Goal: Task Accomplishment & Management: Manage account settings

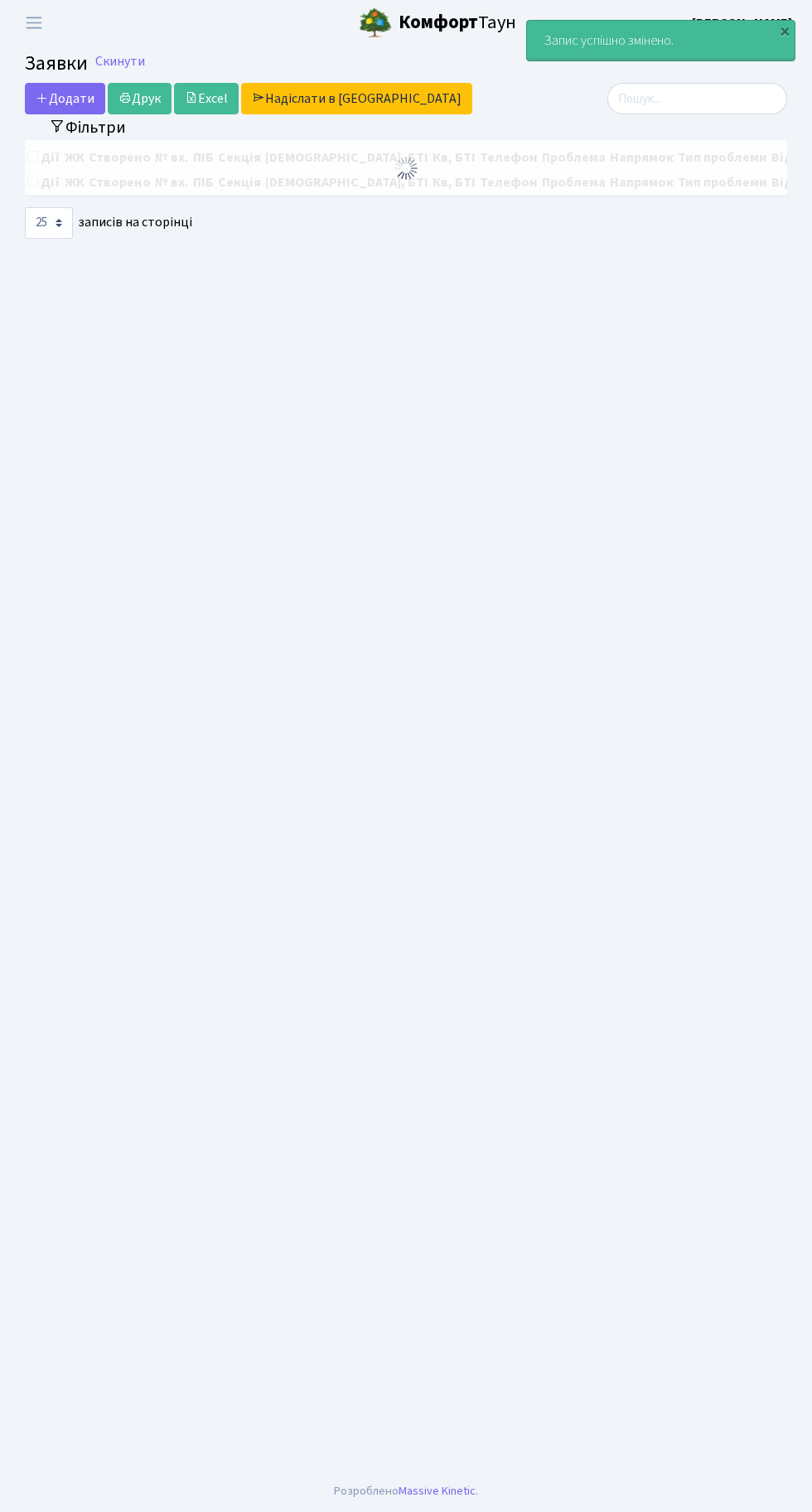
select select "25"
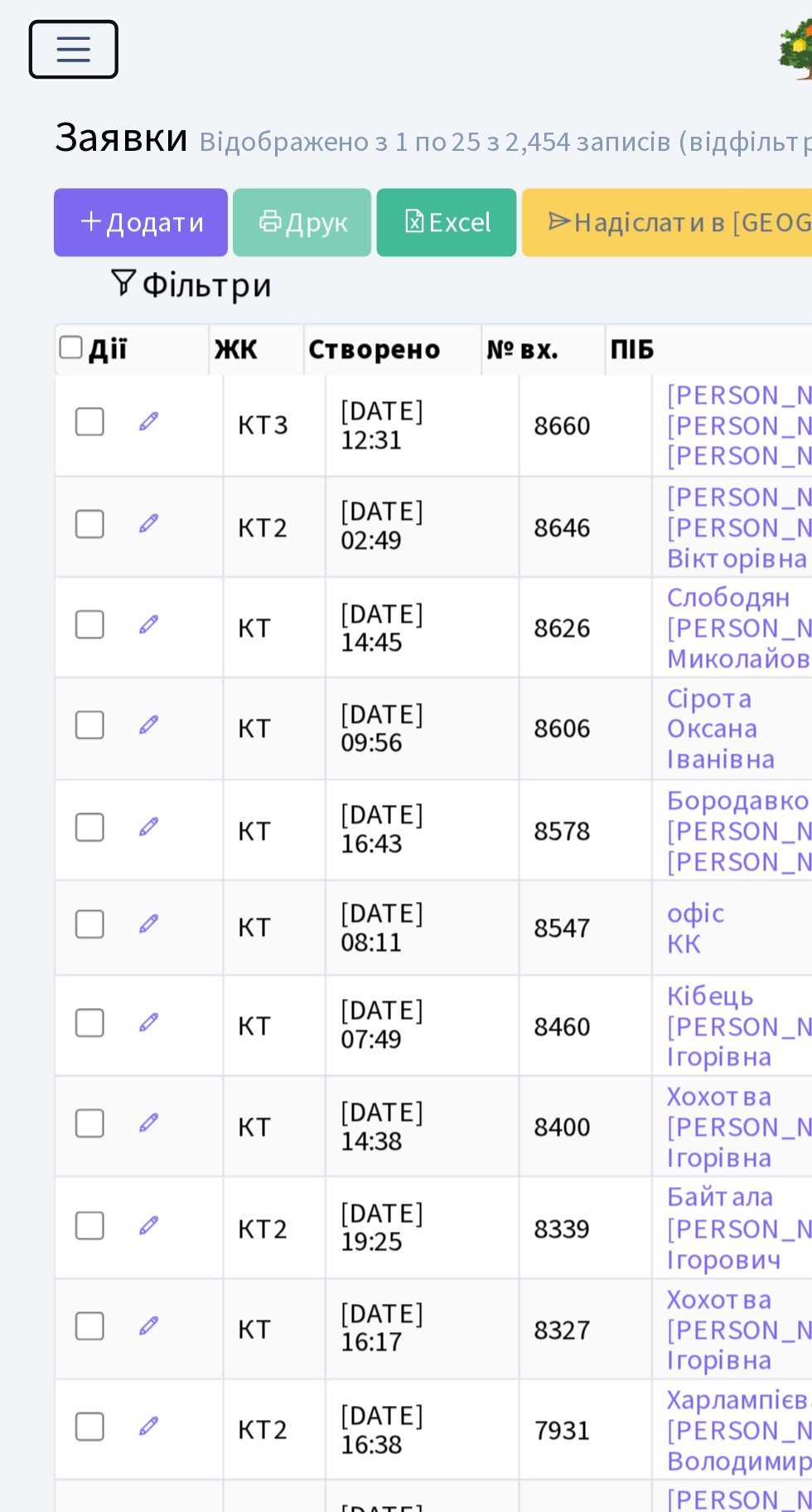
click at [38, 25] on span "Переключити навігацію" at bounding box center [34, 23] width 25 height 19
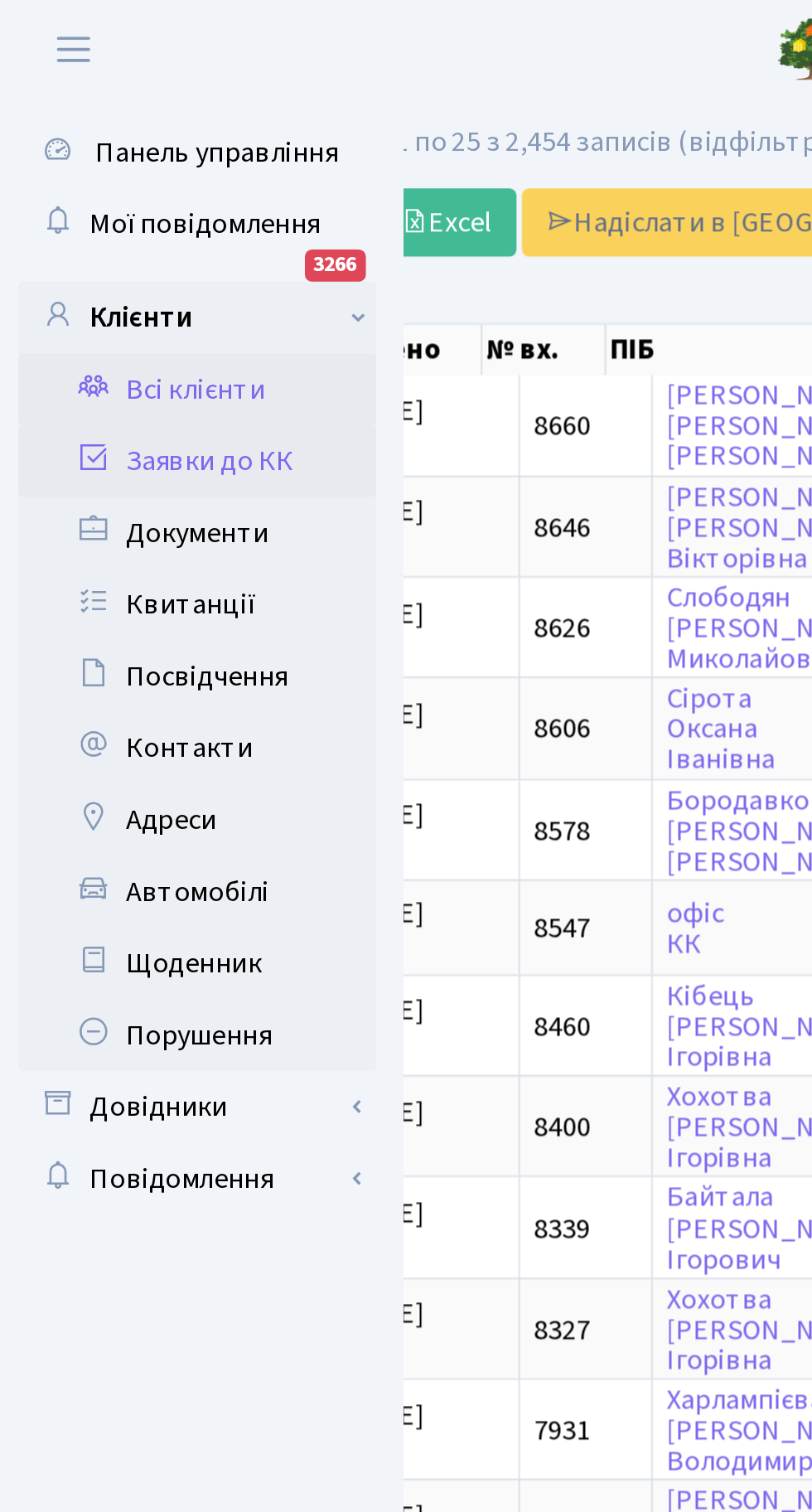
click at [106, 178] on link "Всі клієнти" at bounding box center [91, 180] width 165 height 33
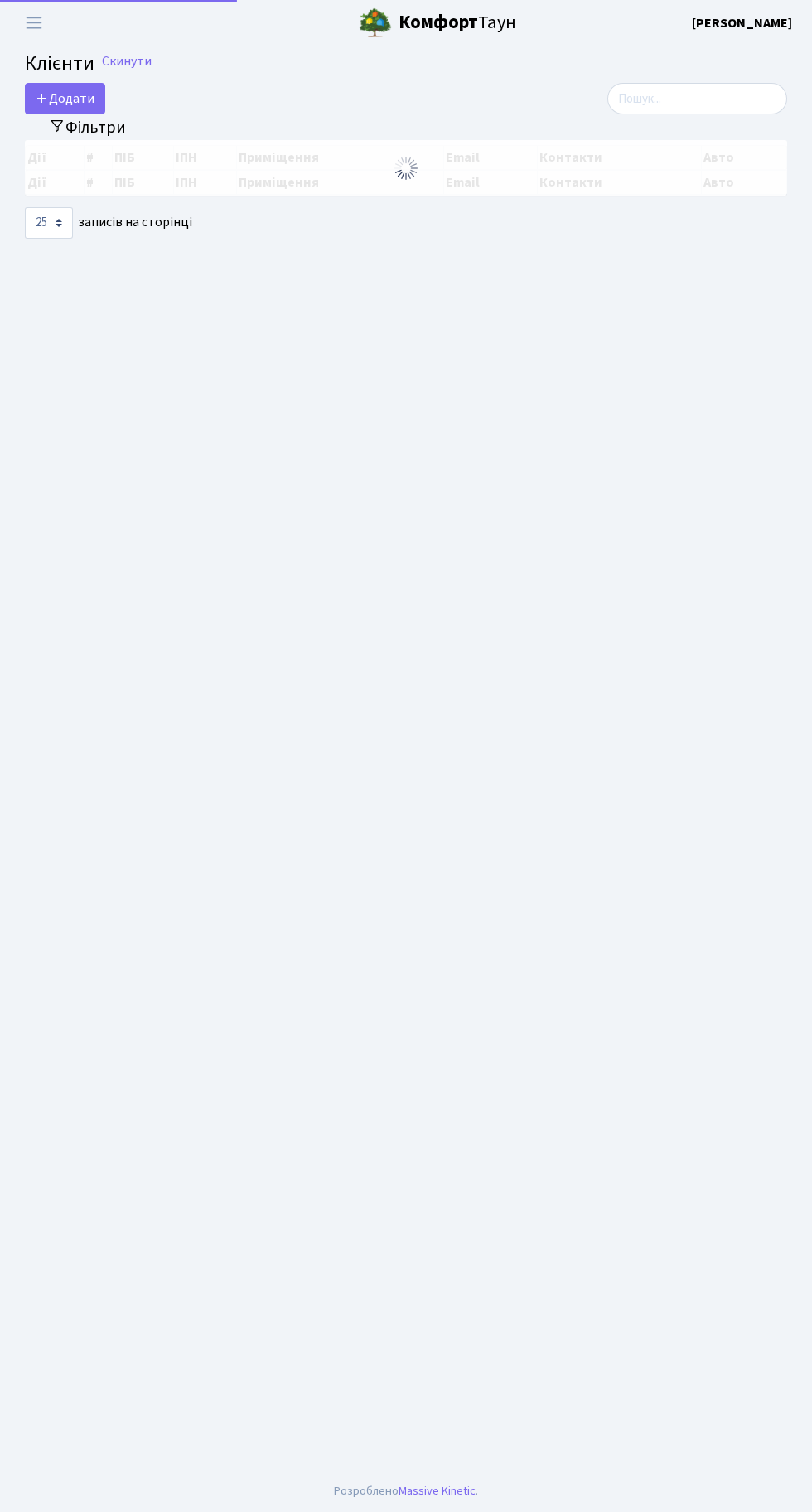
select select "25"
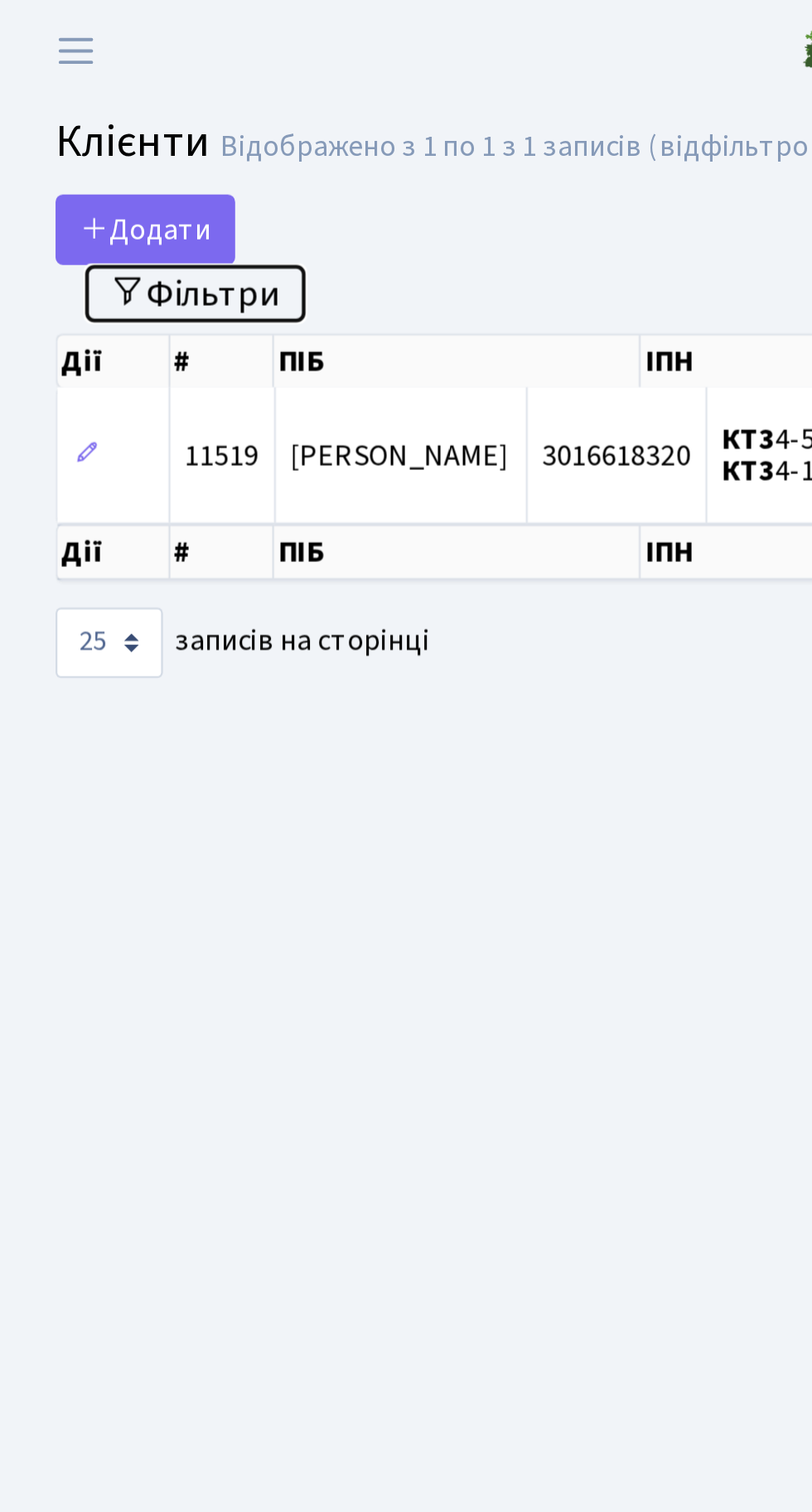
click at [113, 130] on button "Фільтри" at bounding box center [87, 131] width 99 height 26
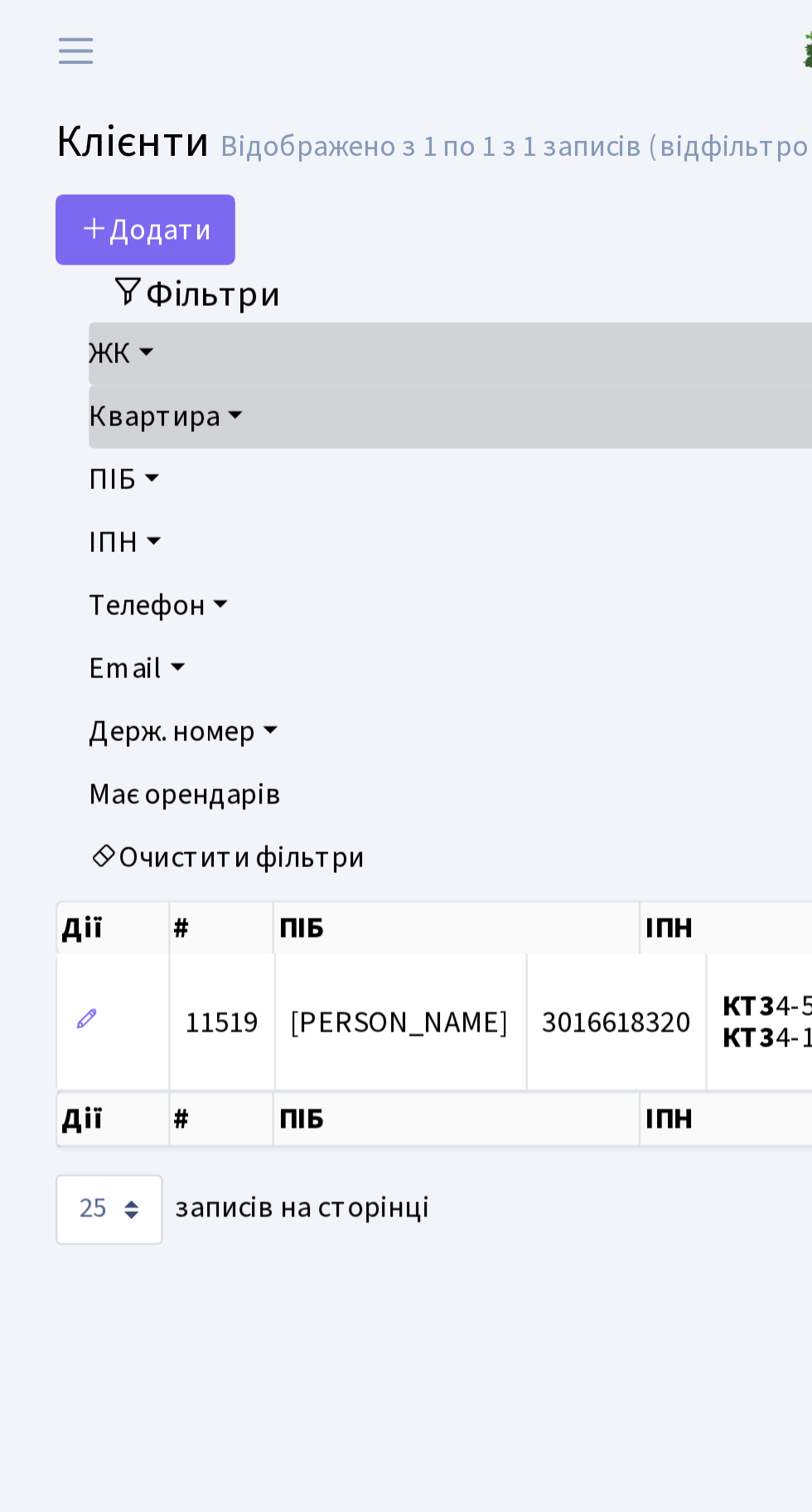
click at [67, 155] on link "ЖК" at bounding box center [406, 158] width 733 height 28
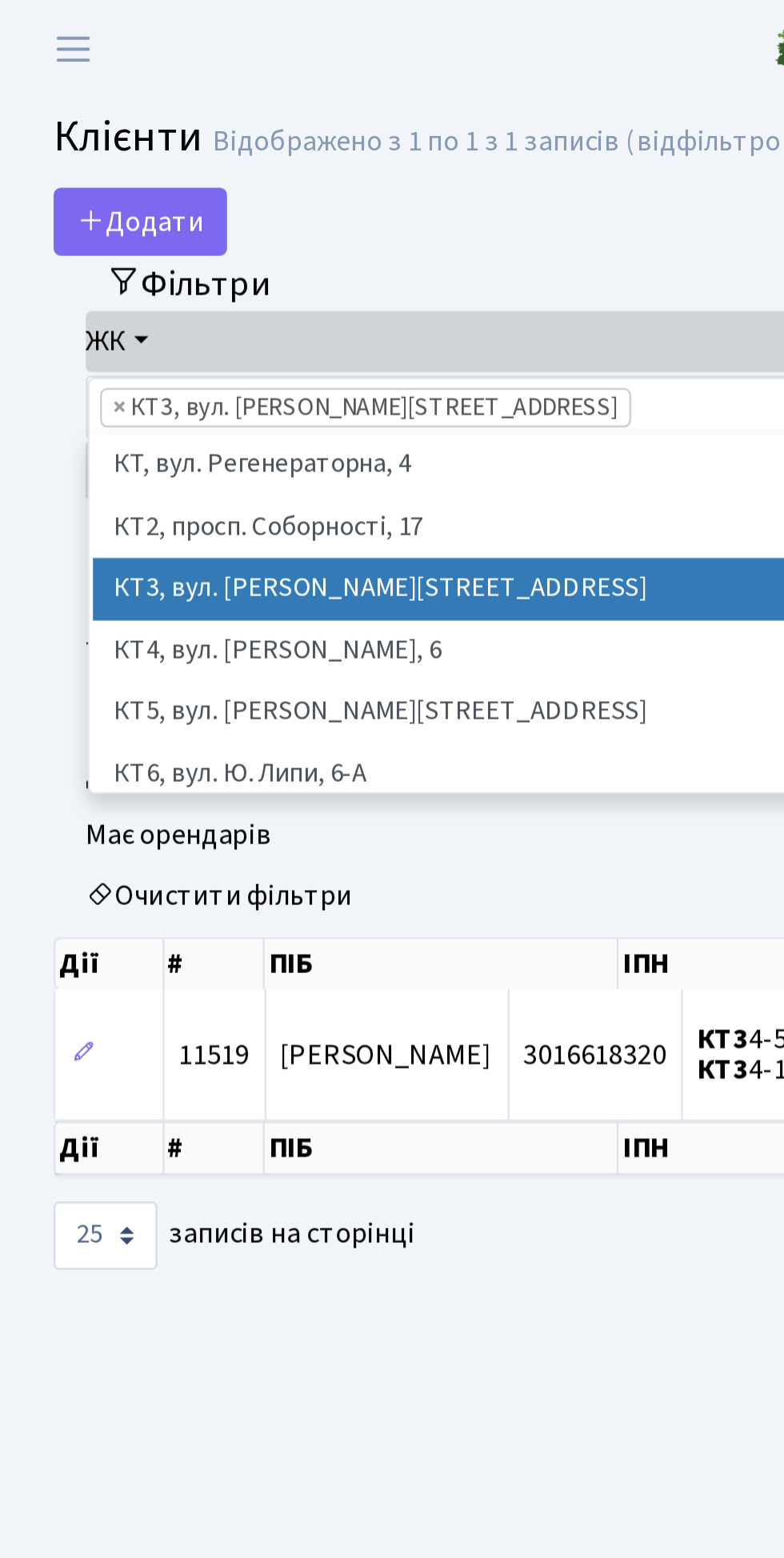
click at [169, 242] on li "КТ2, просп. Соборності, 17" at bounding box center [392, 236] width 701 height 28
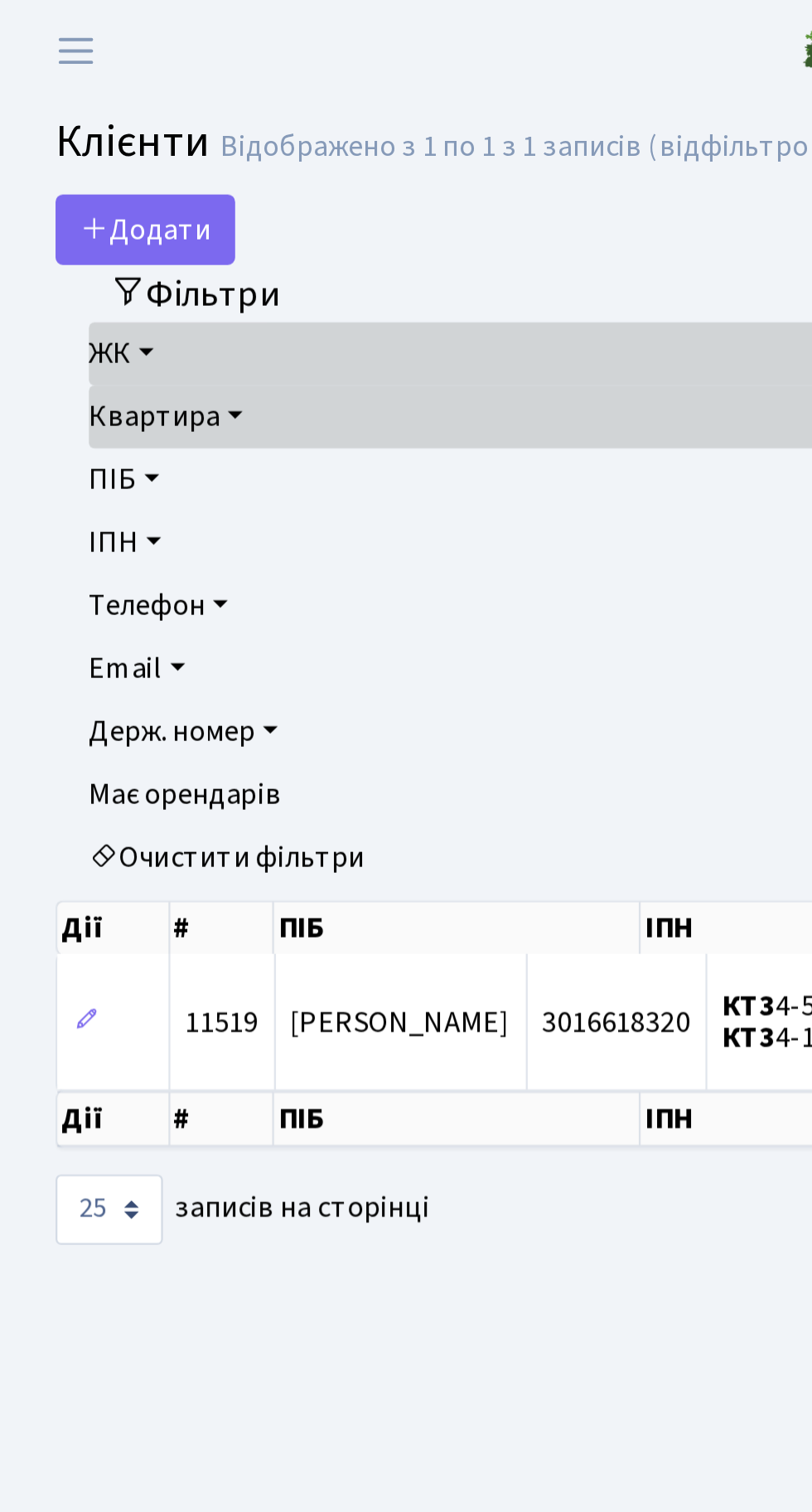
click at [105, 185] on link "Квартира" at bounding box center [406, 186] width 733 height 28
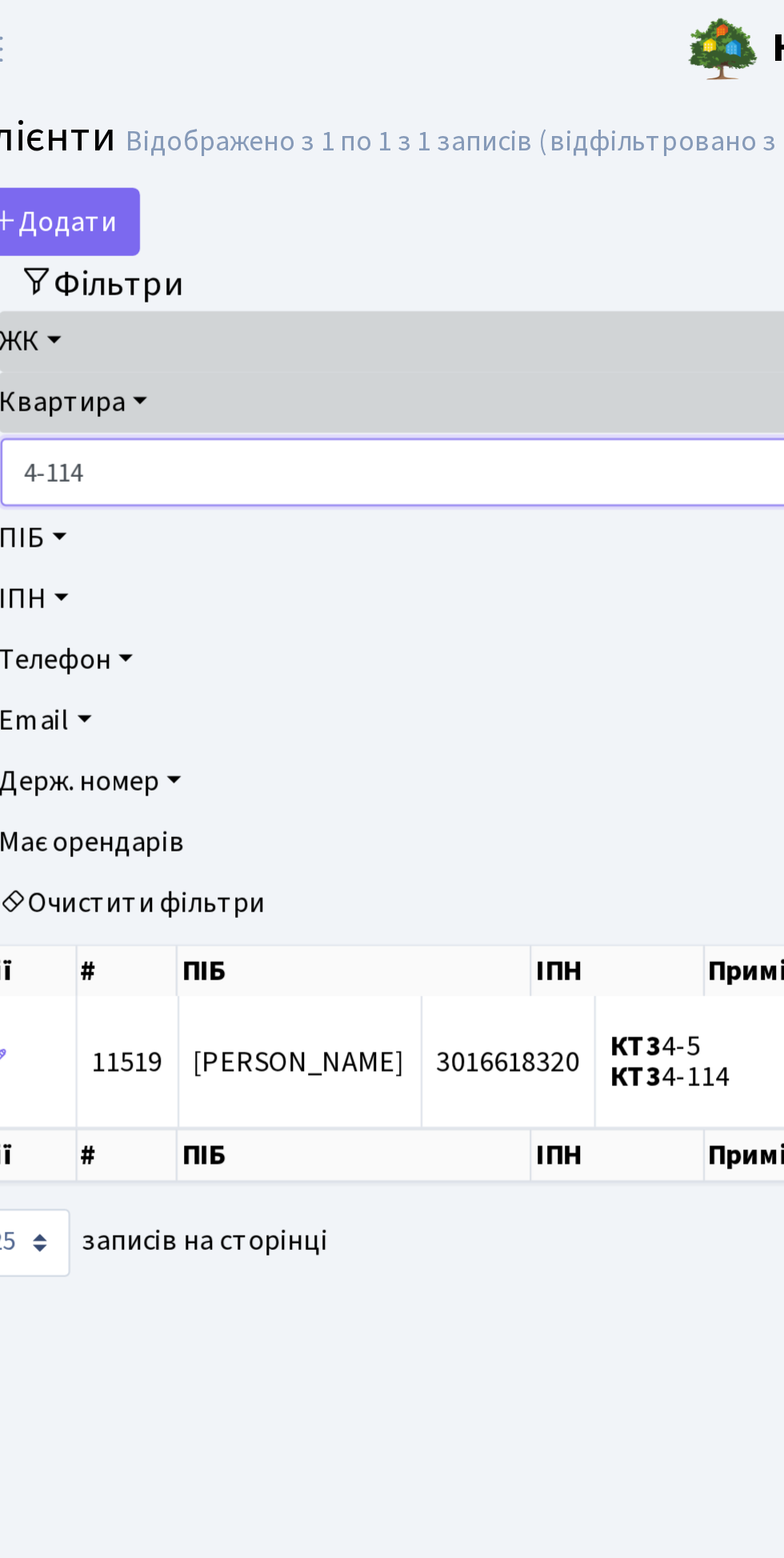
click at [192, 214] on input "4-114" at bounding box center [376, 211] width 673 height 31
type input "4"
type input "2-978"
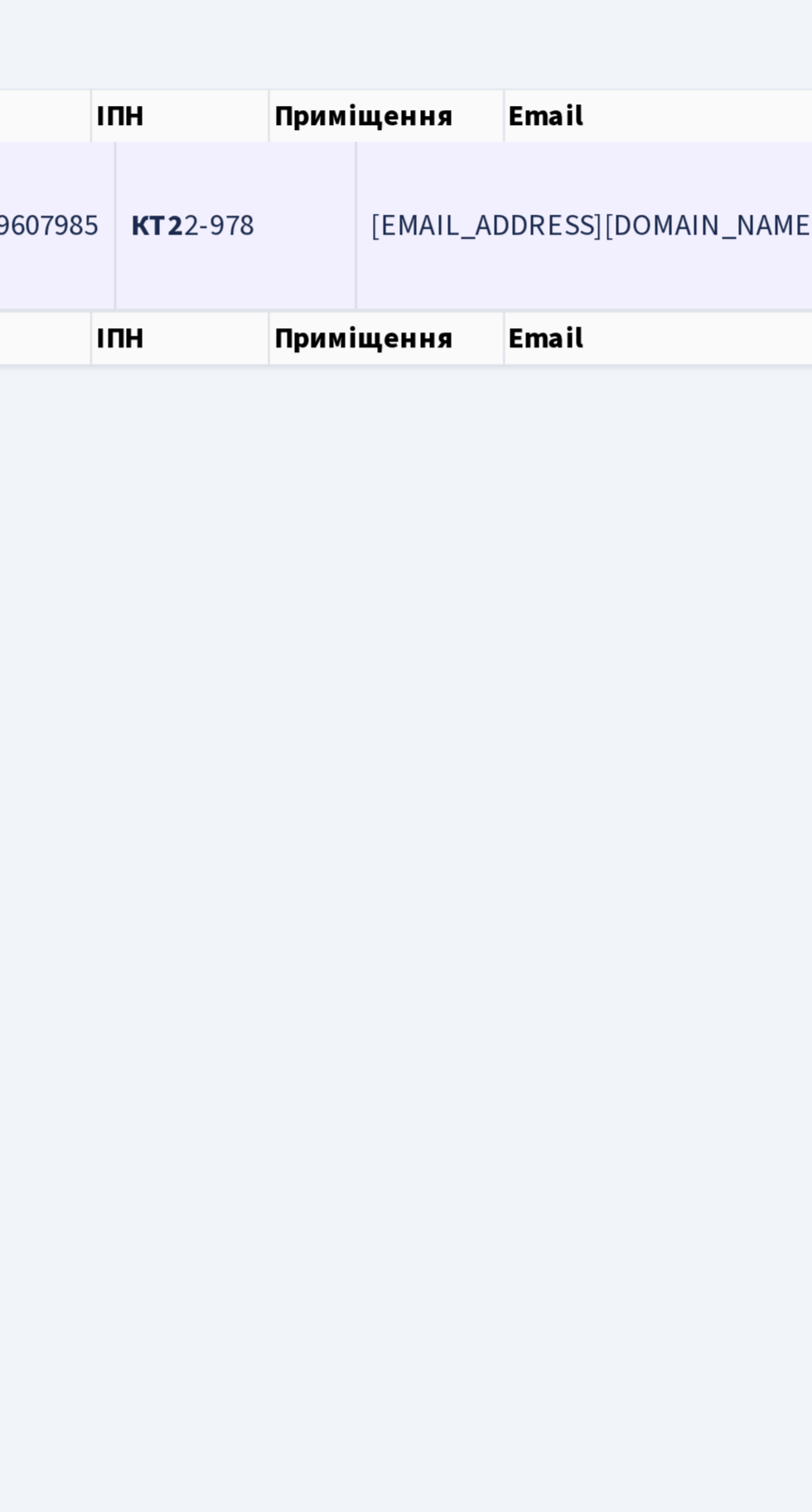
click at [378, 497] on span "КТ2 2-978" at bounding box center [350, 499] width 55 height 18
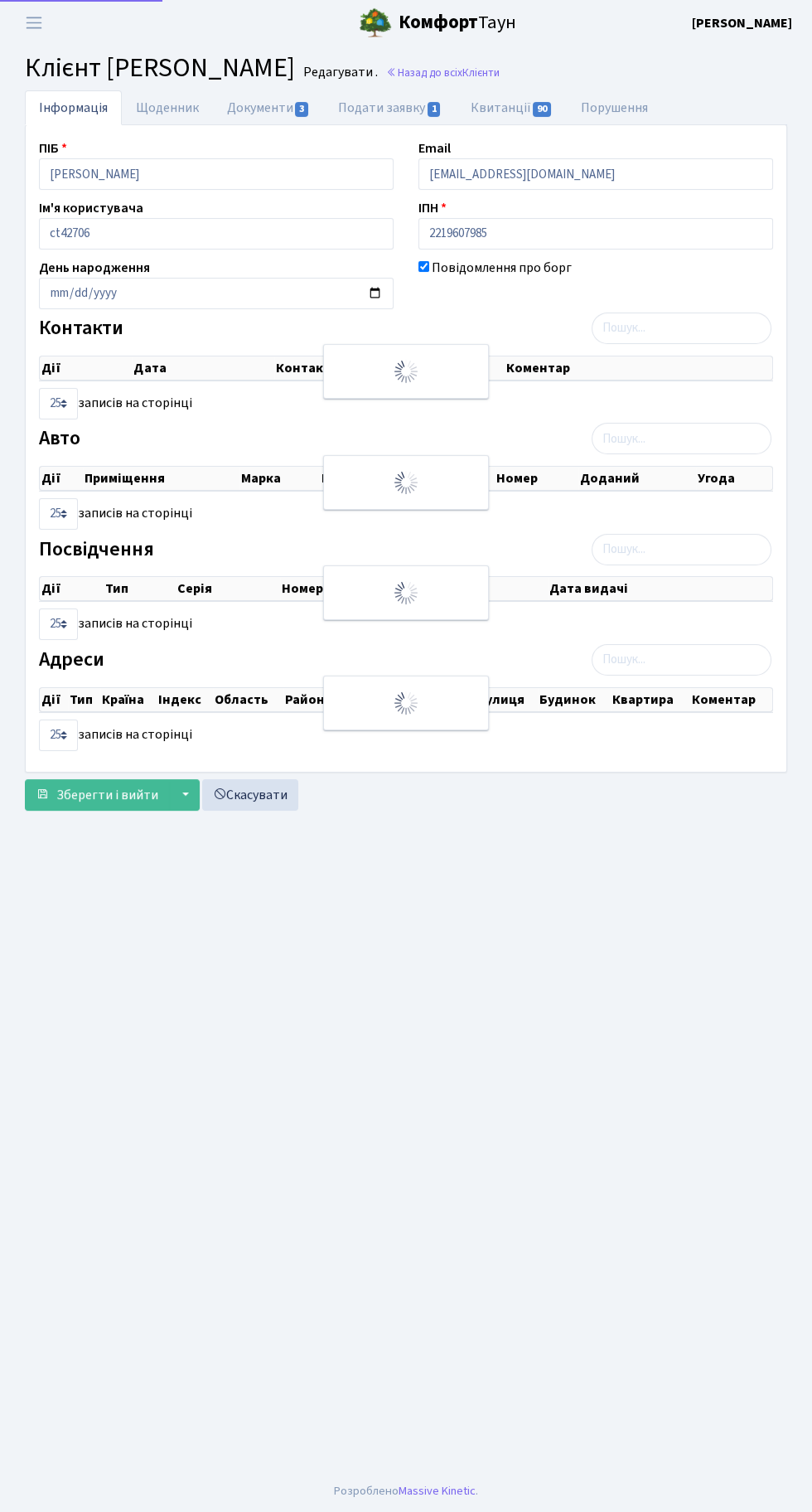
checkbox input "true"
